Goal: Task Accomplishment & Management: Complete application form

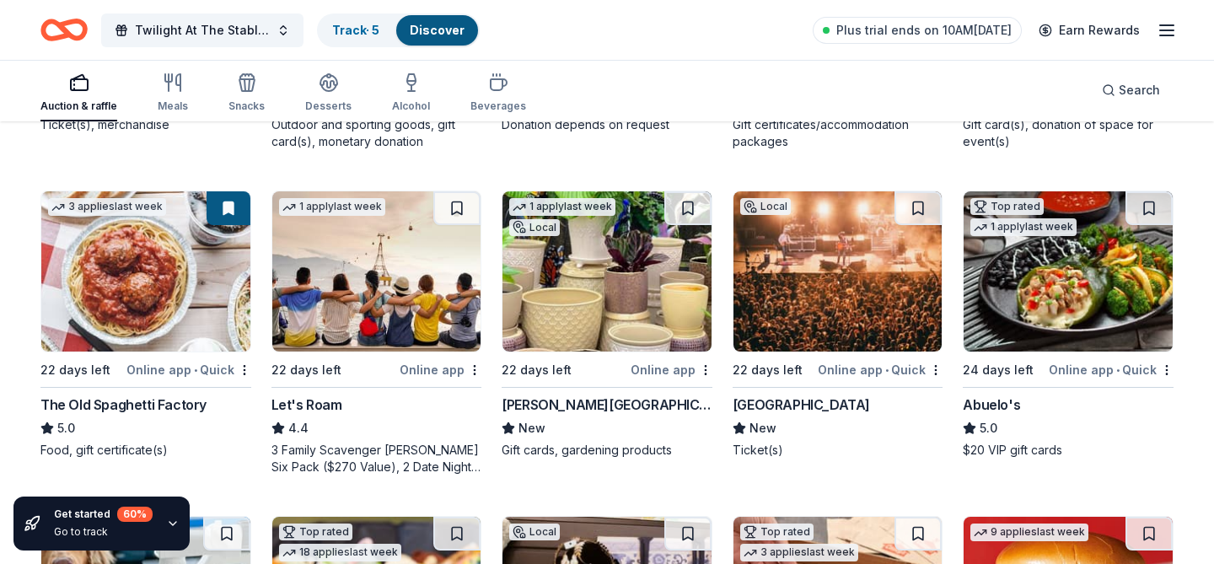
scroll to position [446, 0]
click at [544, 287] on img at bounding box center [607, 271] width 209 height 160
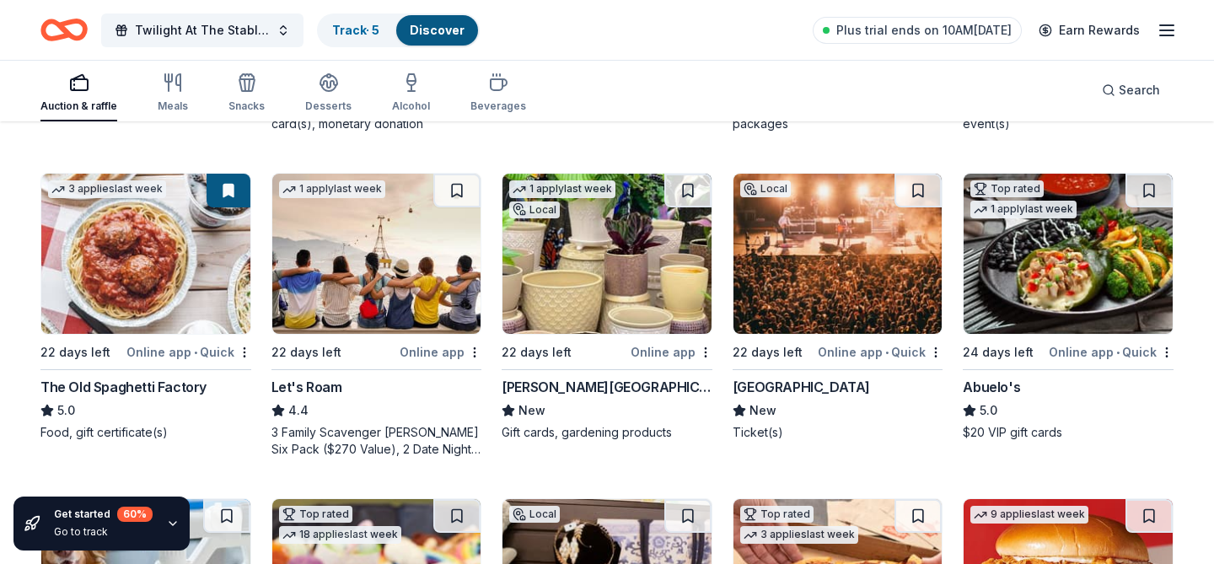
scroll to position [481, 0]
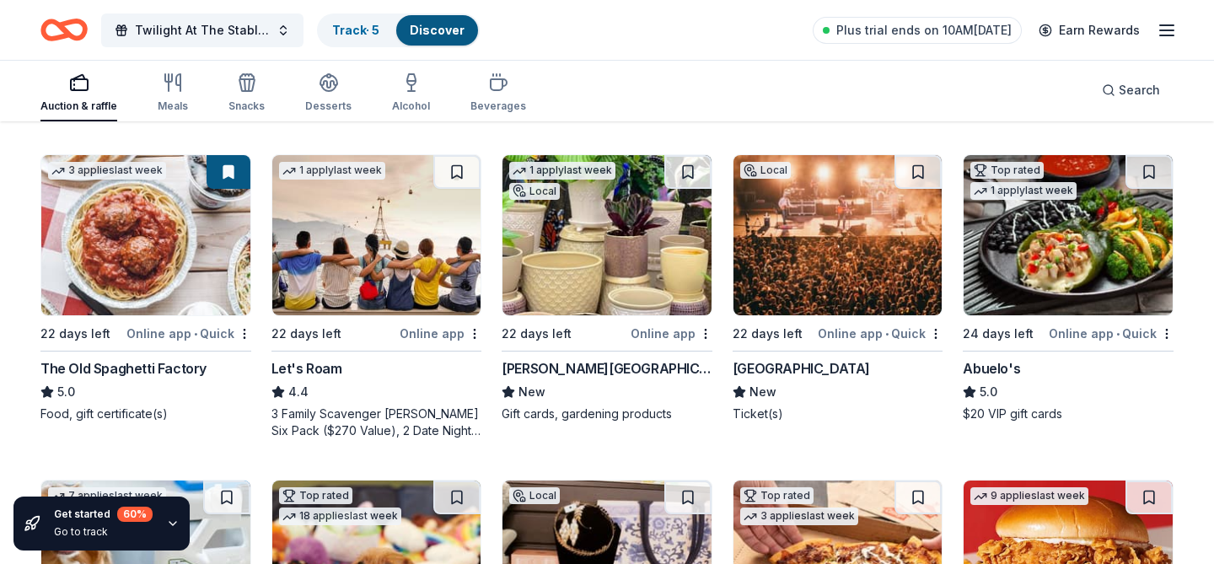
click at [1030, 285] on img at bounding box center [1068, 235] width 209 height 160
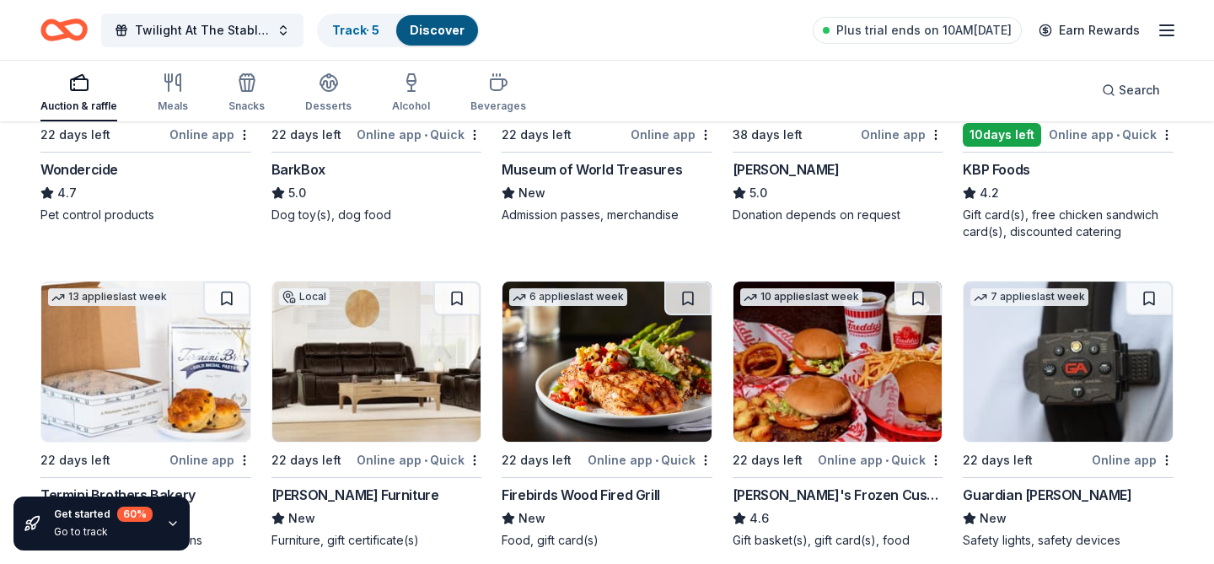
scroll to position [1024, 0]
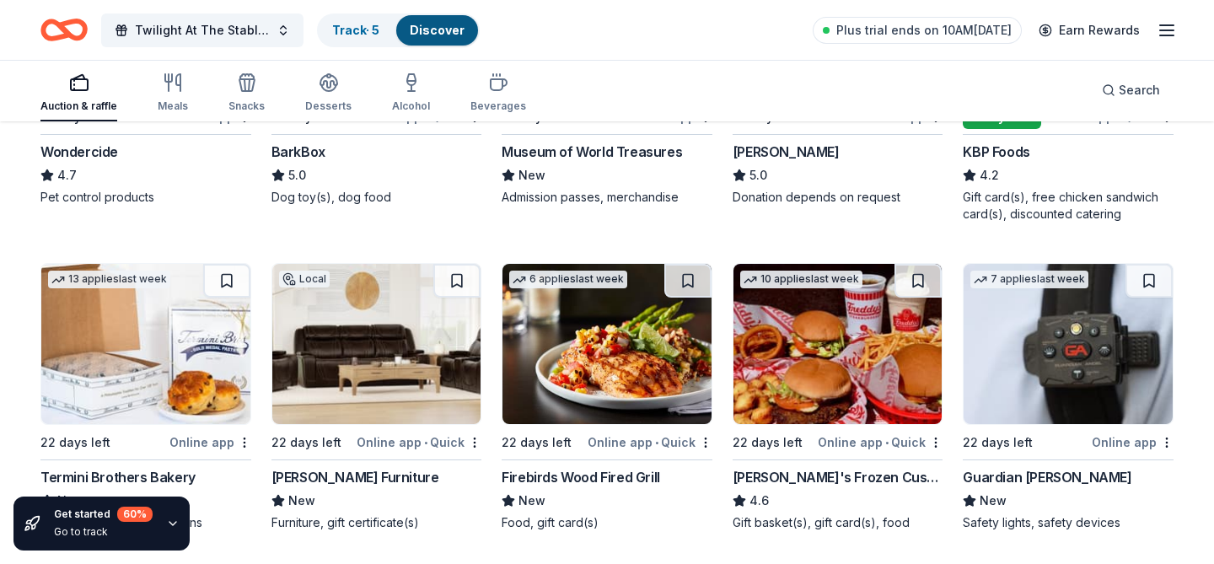
click at [373, 345] on img at bounding box center [376, 344] width 209 height 160
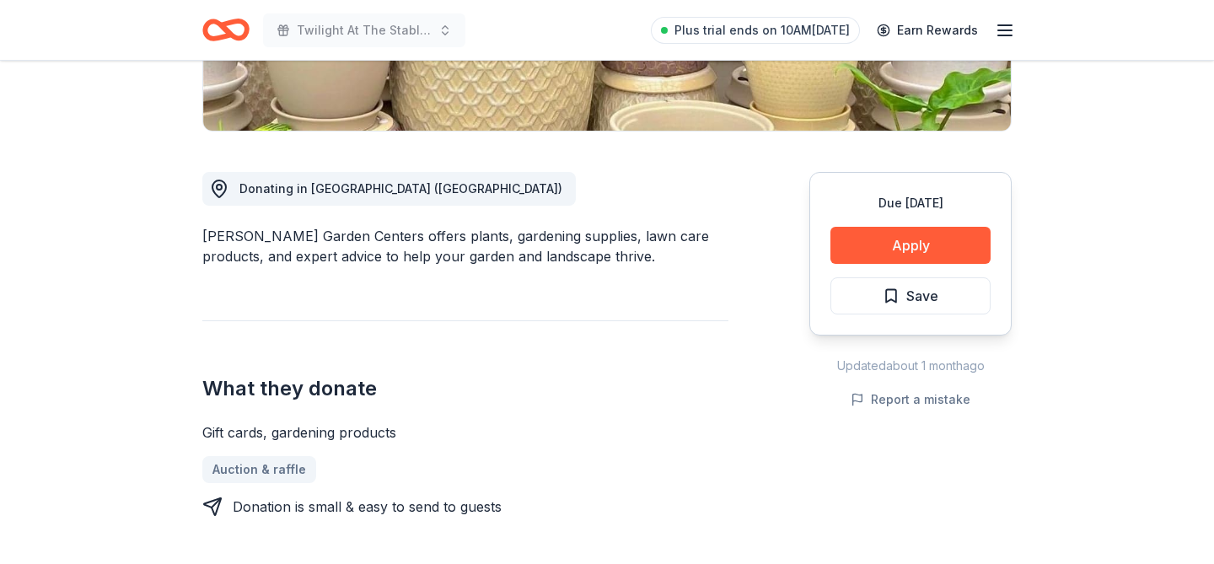
scroll to position [382, 0]
click at [848, 245] on button "Apply" at bounding box center [911, 244] width 160 height 37
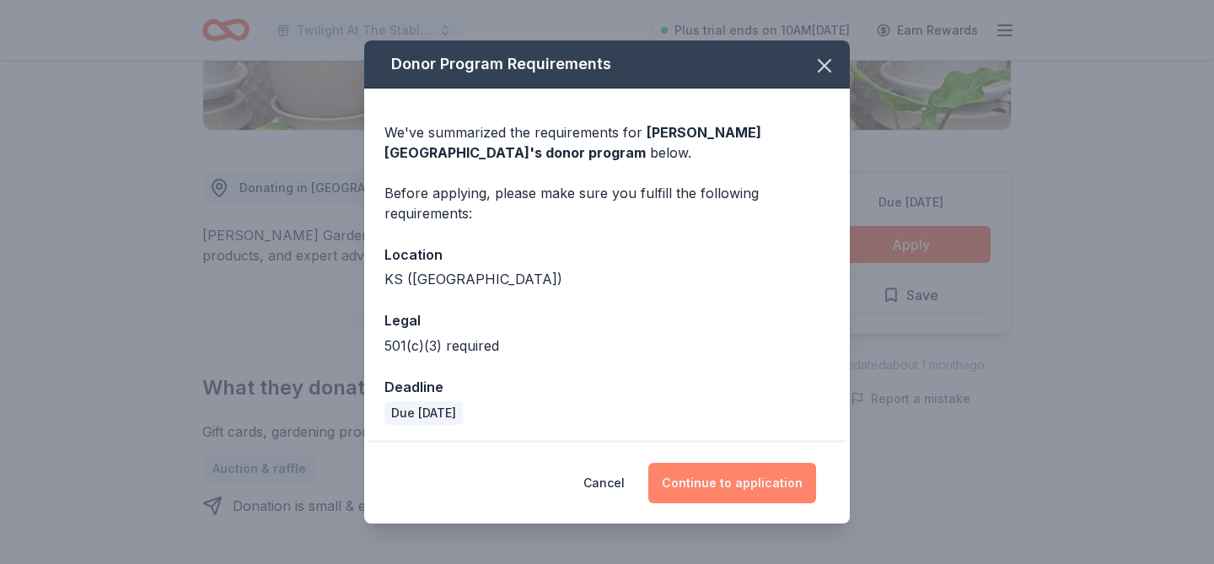
click at [722, 495] on button "Continue to application" at bounding box center [732, 483] width 168 height 40
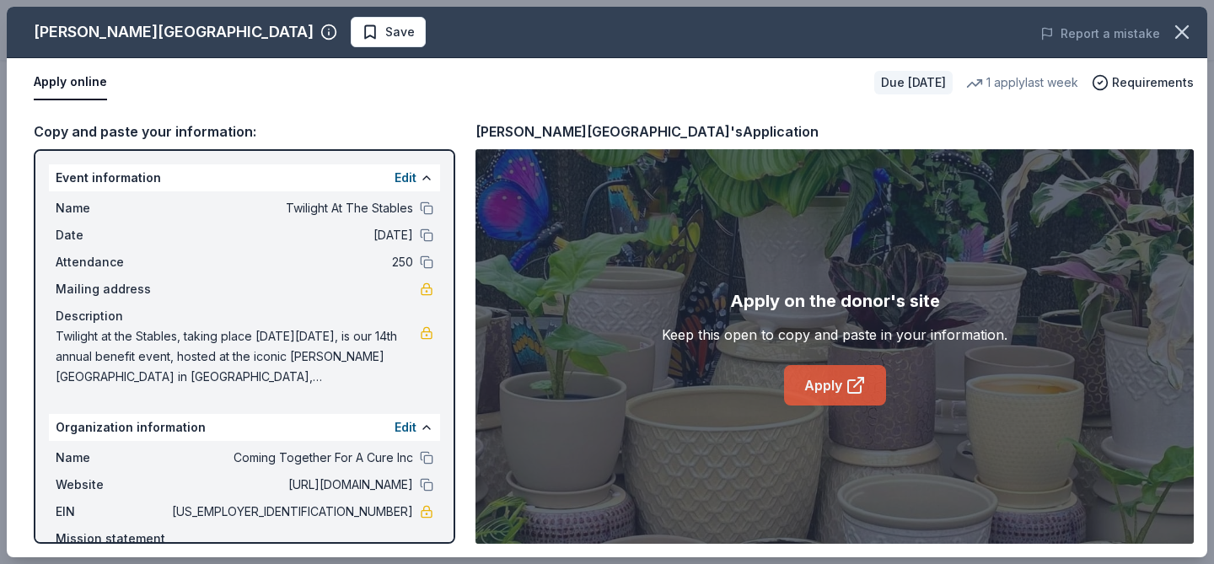
click at [806, 388] on link "Apply" at bounding box center [835, 385] width 102 height 40
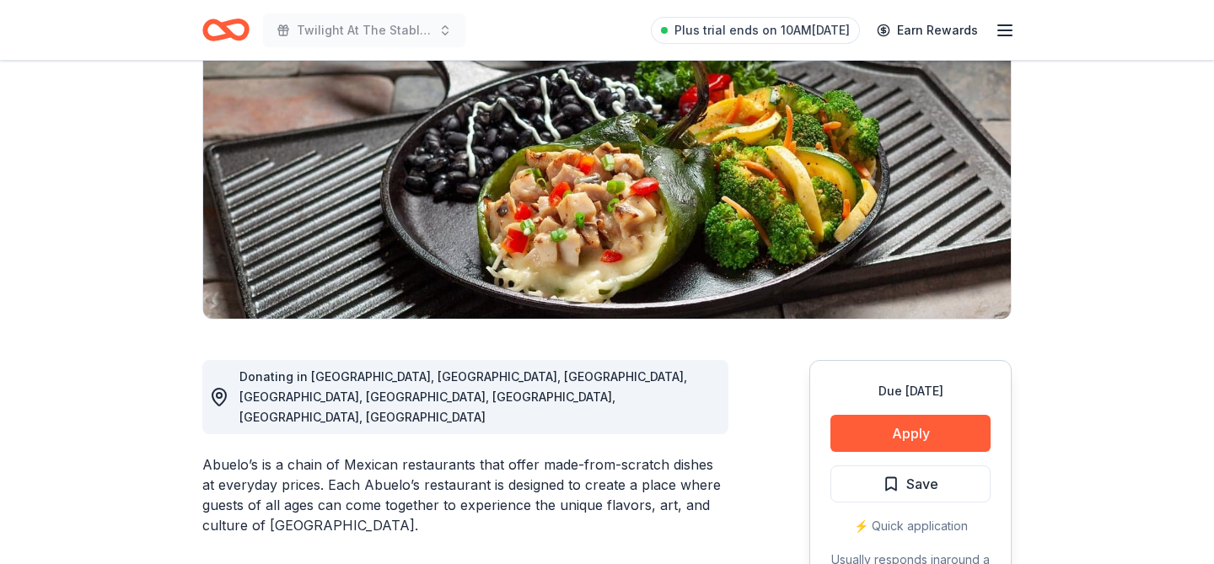
scroll to position [257, 0]
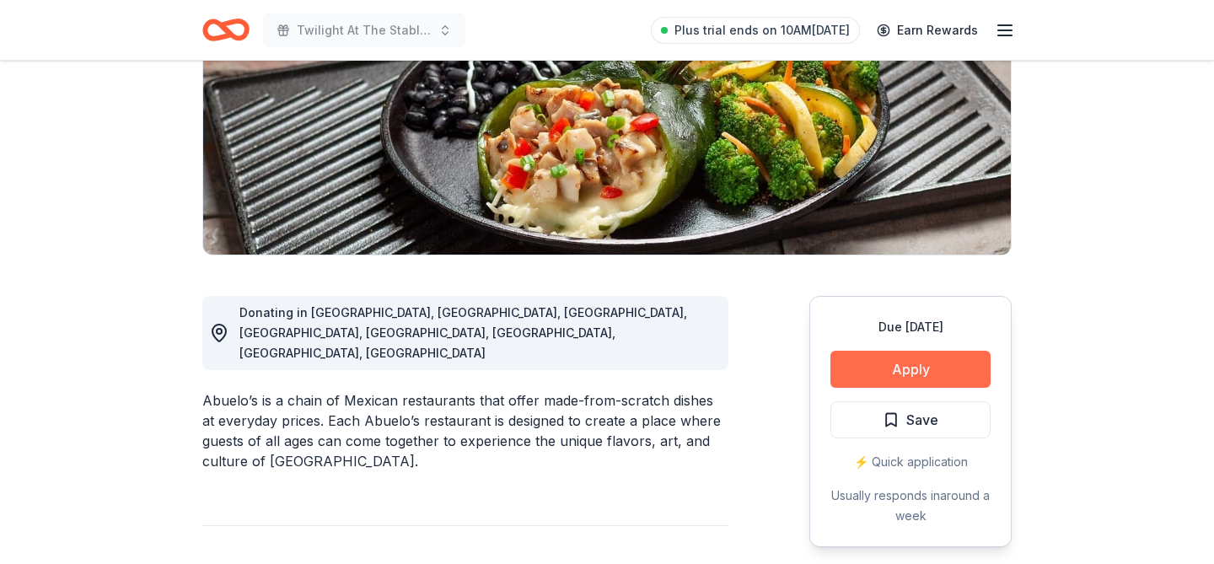
click at [864, 370] on button "Apply" at bounding box center [911, 369] width 160 height 37
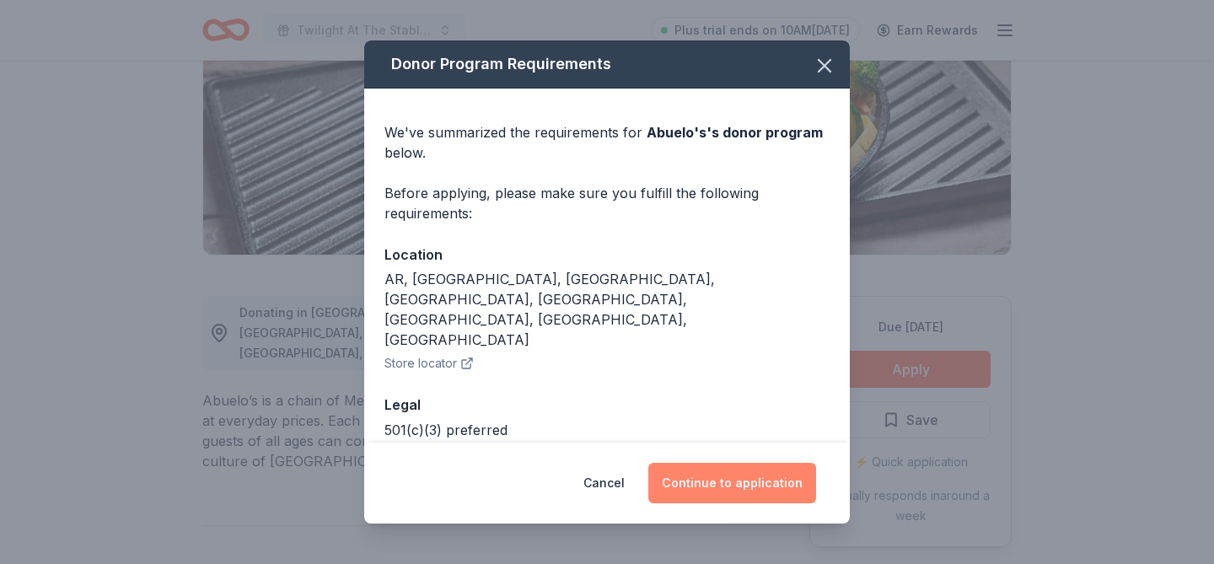
click at [691, 481] on button "Continue to application" at bounding box center [732, 483] width 168 height 40
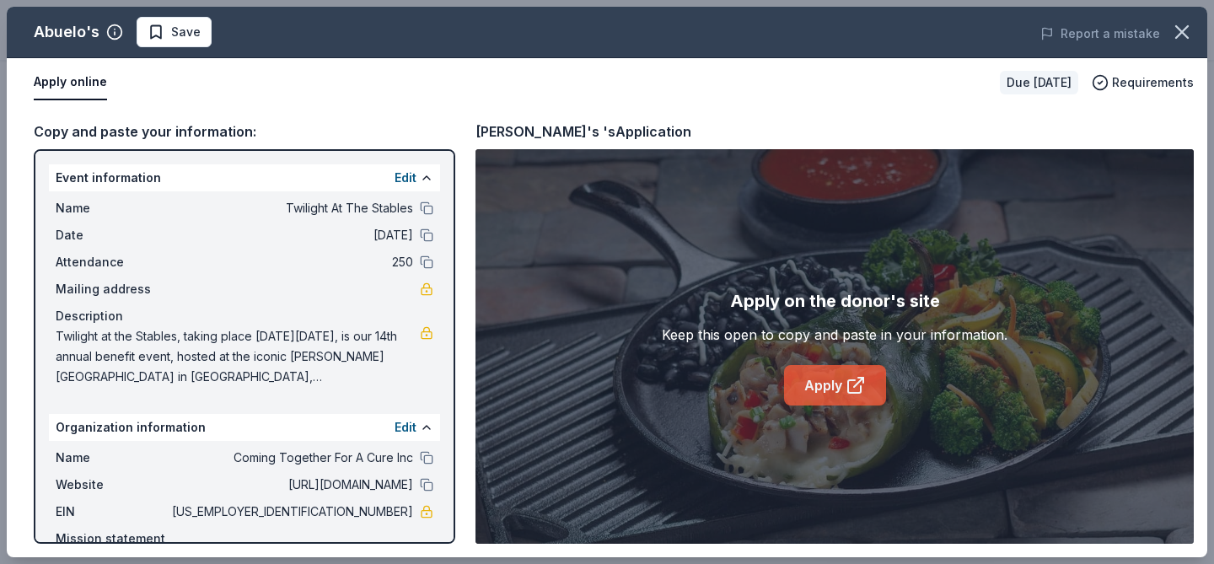
click at [810, 387] on link "Apply" at bounding box center [835, 385] width 102 height 40
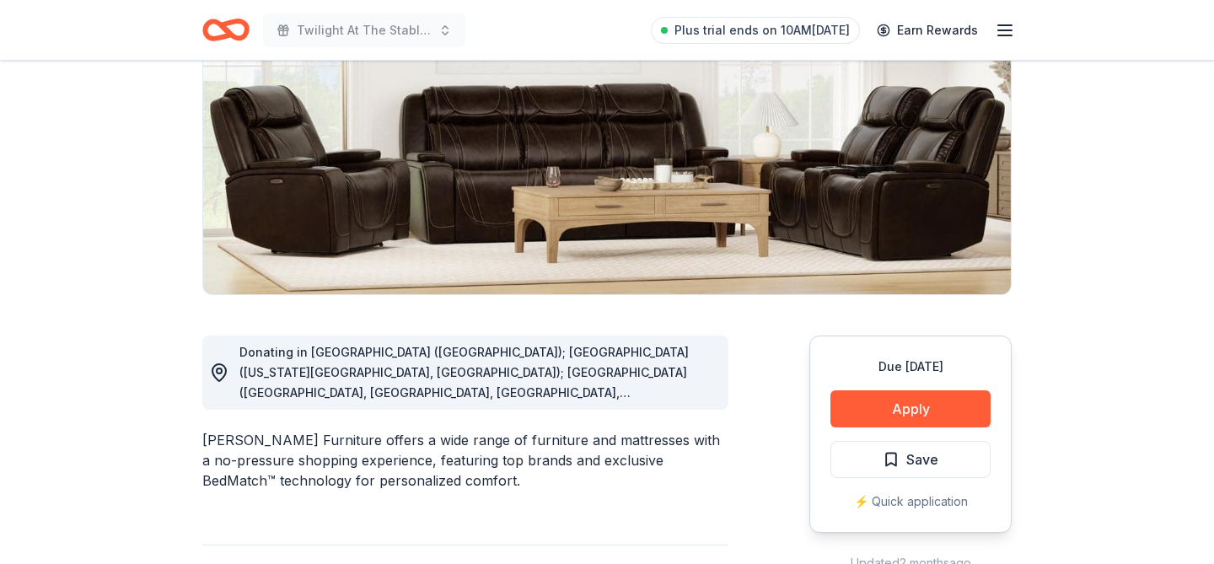
scroll to position [241, 0]
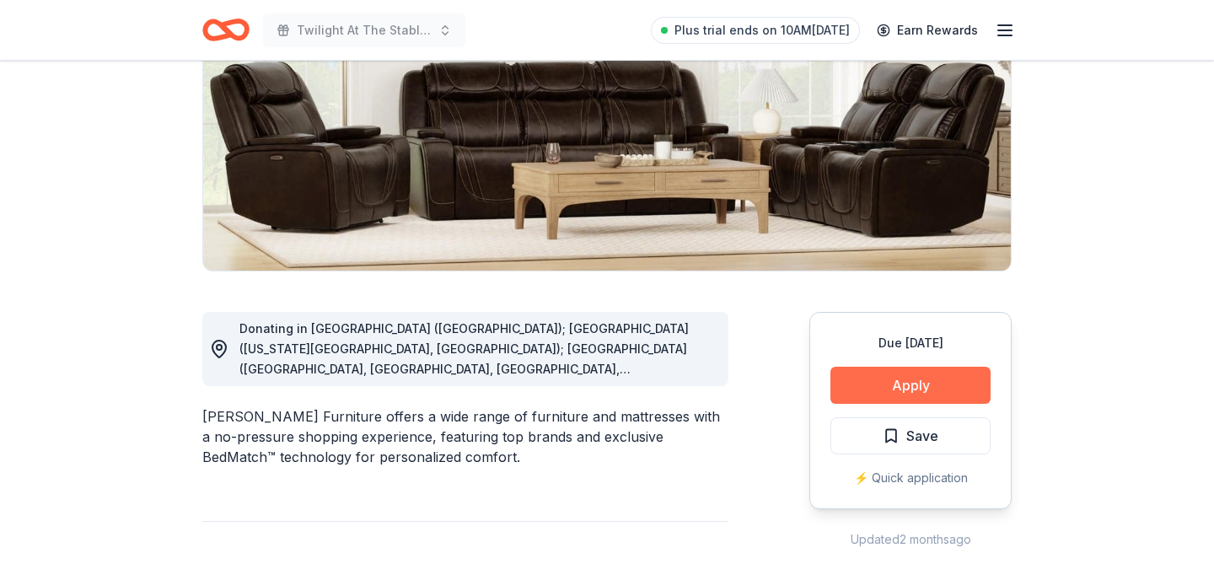
click at [858, 396] on button "Apply" at bounding box center [911, 385] width 160 height 37
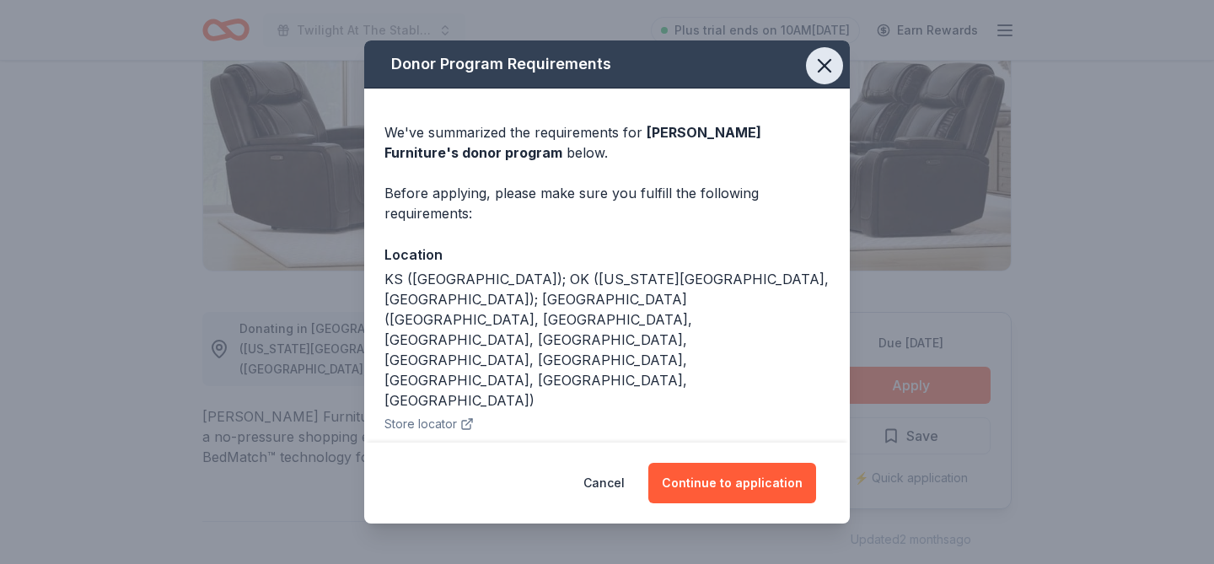
click at [836, 61] on icon "button" at bounding box center [825, 66] width 24 height 24
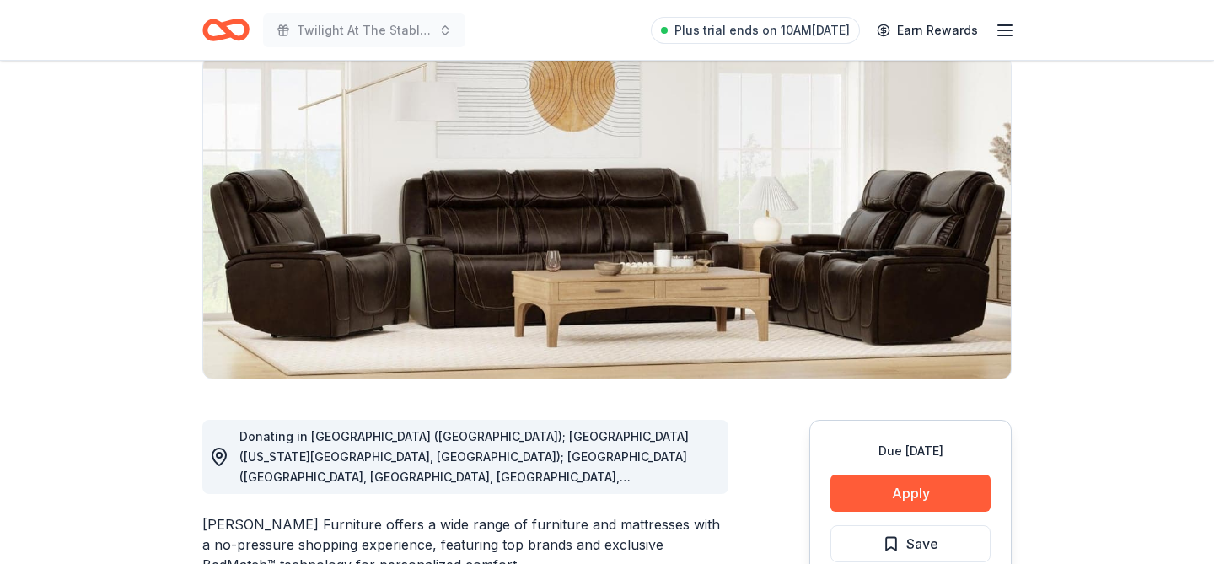
scroll to position [96, 0]
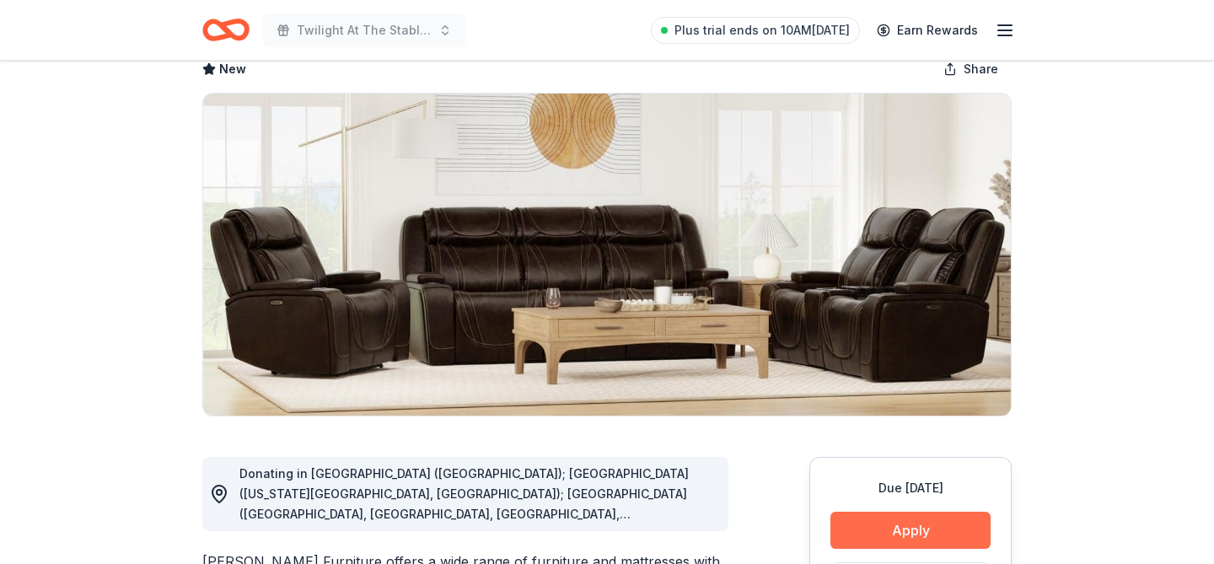
click at [858, 535] on button "Apply" at bounding box center [911, 530] width 160 height 37
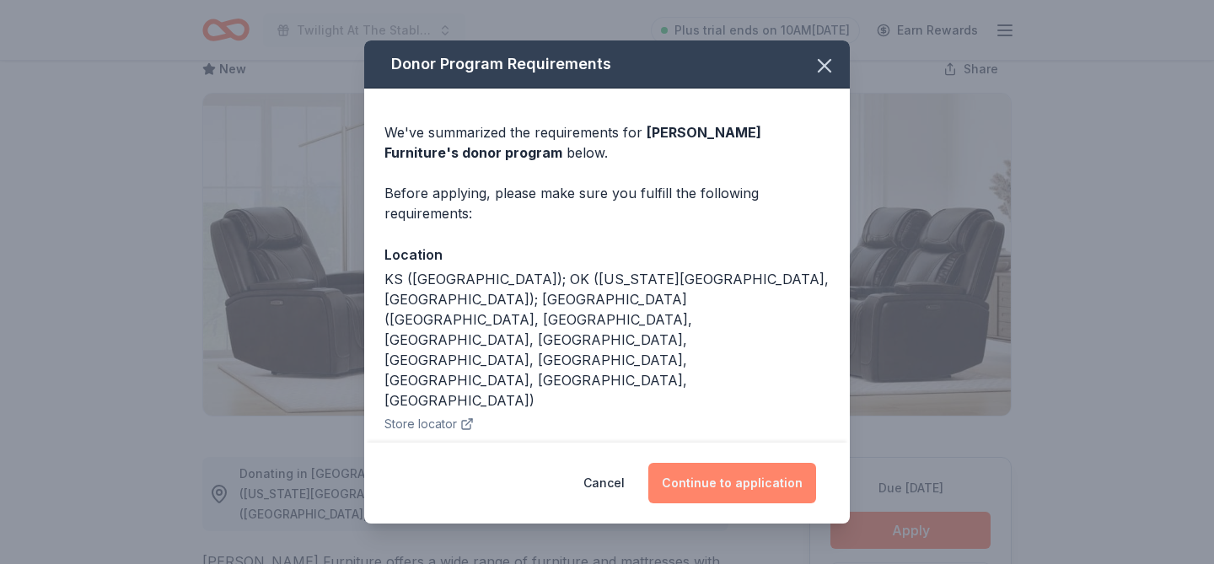
click at [726, 476] on button "Continue to application" at bounding box center [732, 483] width 168 height 40
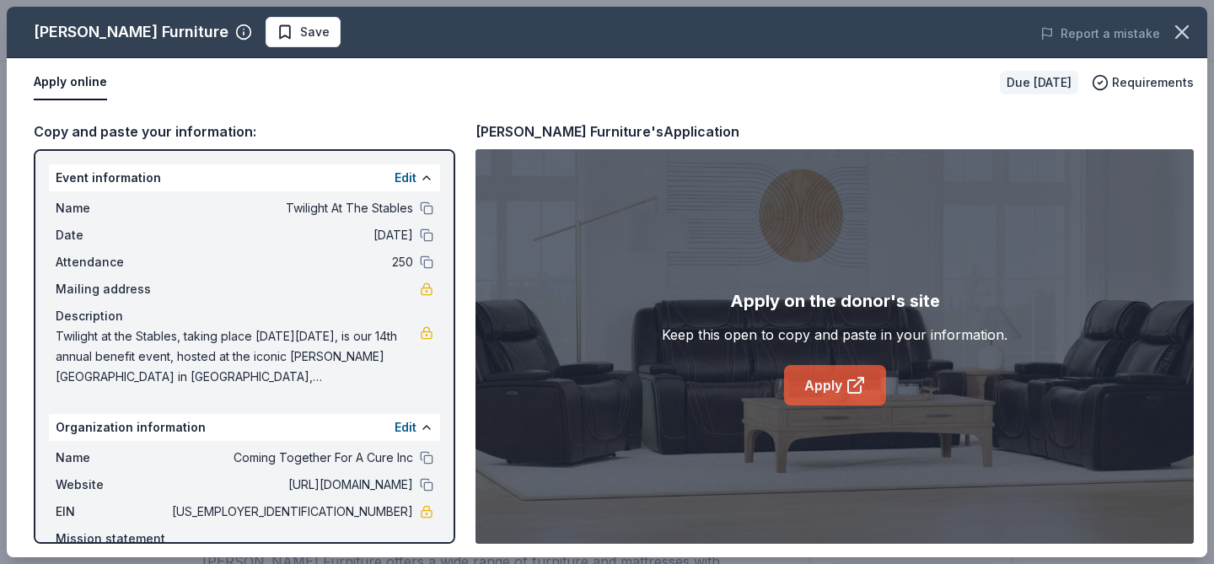
click at [828, 384] on link "Apply" at bounding box center [835, 385] width 102 height 40
